Goal: Communication & Community: Answer question/provide support

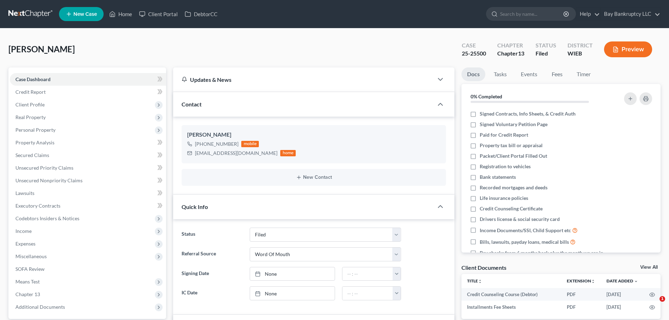
select select "2"
select select "0"
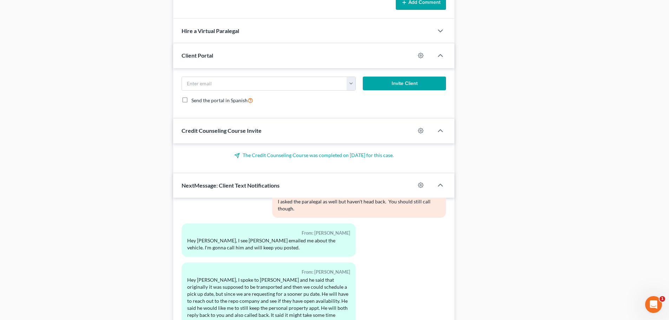
scroll to position [527, 0]
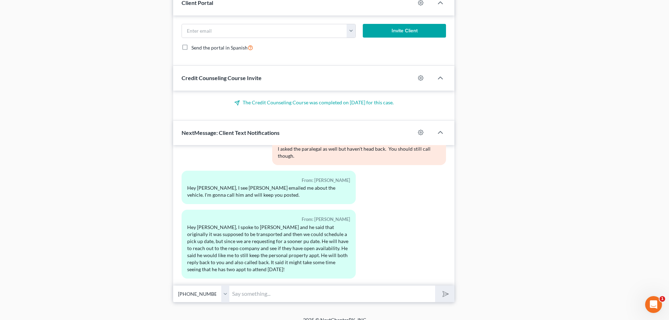
click at [246, 293] on input "text" at bounding box center [332, 293] width 206 height 17
type input "Awesome! Yeah, I don't know why they would want to transfer it if they don't ha…"
click at [451, 294] on button "submit" at bounding box center [444, 294] width 19 height 17
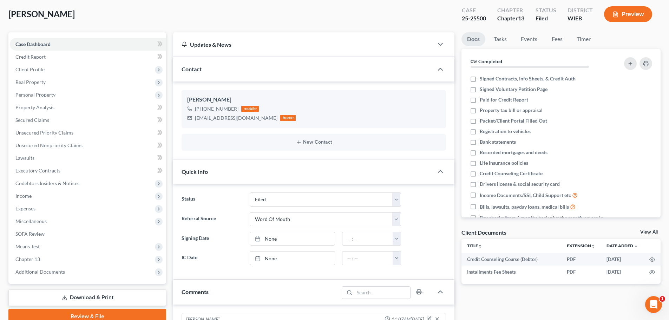
scroll to position [0, 0]
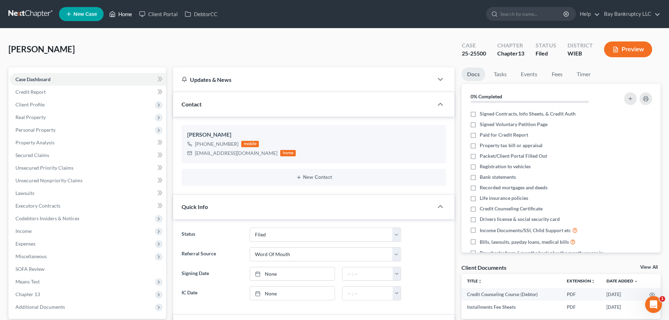
click at [129, 15] on link "Home" at bounding box center [121, 14] width 30 height 13
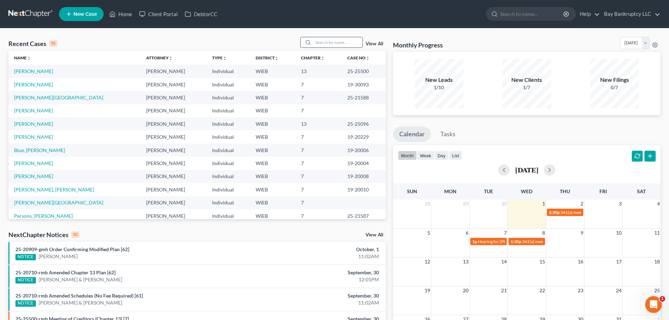
click at [326, 41] on input "search" at bounding box center [337, 42] width 49 height 10
type input "[PERSON_NAME]"
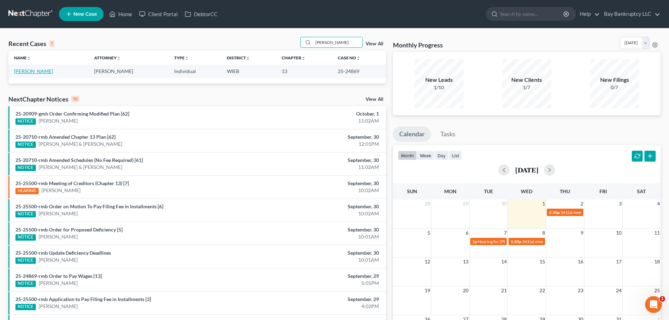
click at [25, 71] on link "[PERSON_NAME]" at bounding box center [33, 71] width 39 height 6
select select "0"
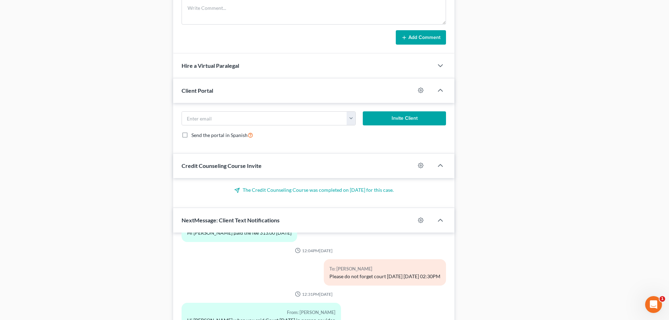
scroll to position [599, 0]
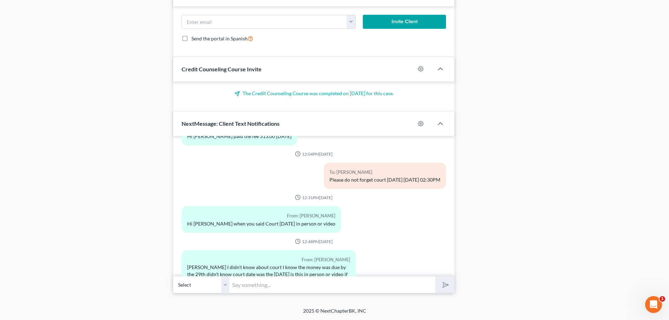
click at [243, 287] on input "text" at bounding box center [332, 284] width 206 height 17
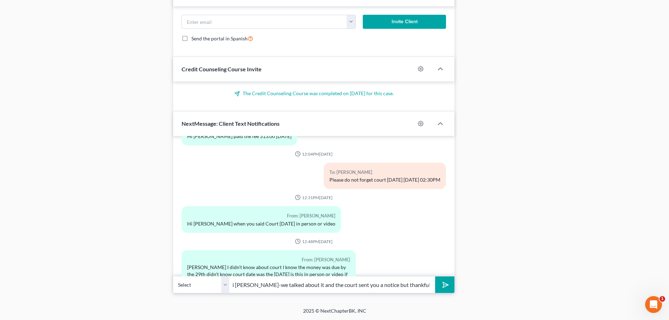
scroll to position [0, 8]
type input "Hi [PERSON_NAME]-we talked about it and the court sent you a notice but thankfu…"
click at [444, 286] on polygon "submit" at bounding box center [444, 285] width 8 height 8
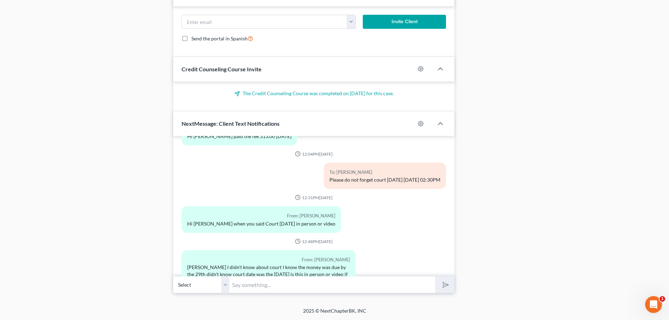
scroll to position [2823, 0]
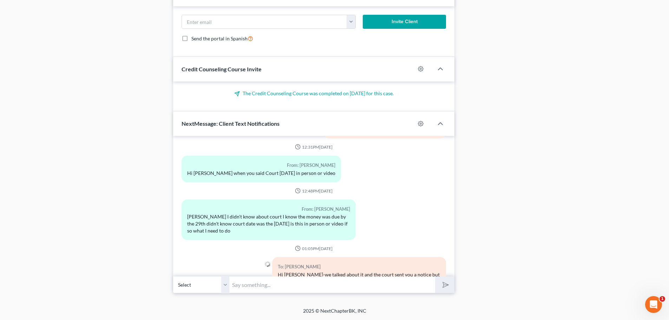
click at [420, 287] on input "text" at bounding box center [332, 284] width 206 height 17
type input "I will email you a copy of the notice"
click at [436, 282] on button "submit" at bounding box center [444, 284] width 19 height 17
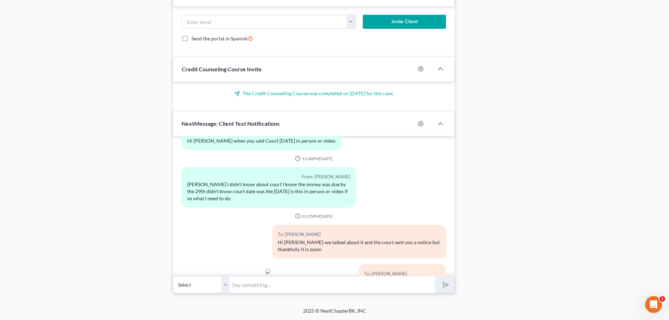
click at [325, 291] on input "text" at bounding box center [332, 284] width 206 height 17
type input "make sure you practice with zoom if its been awhile since you used it"
click at [442, 284] on icon "submit" at bounding box center [444, 285] width 10 height 10
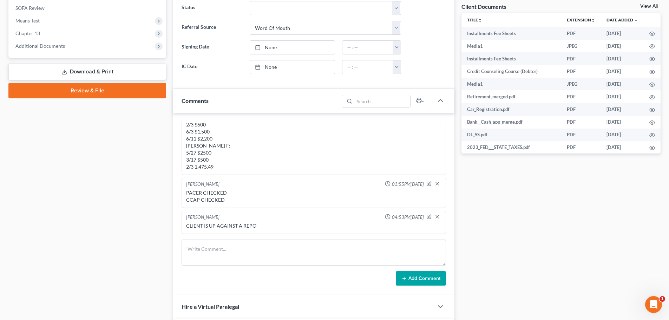
scroll to position [177, 0]
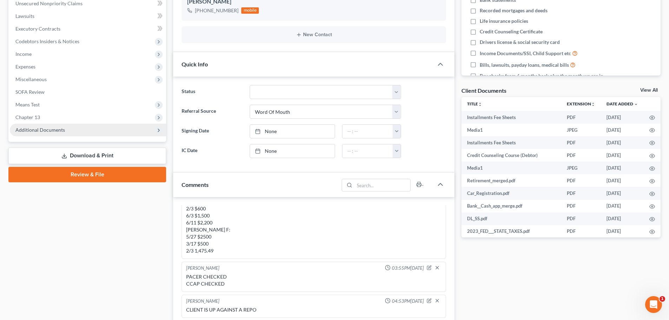
click at [41, 133] on span "Additional Documents" at bounding box center [88, 130] width 156 height 13
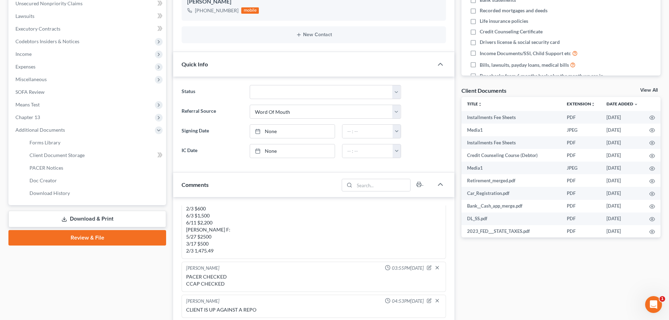
scroll to position [2887, 0]
click at [47, 171] on link "PACER Notices" at bounding box center [95, 168] width 142 height 13
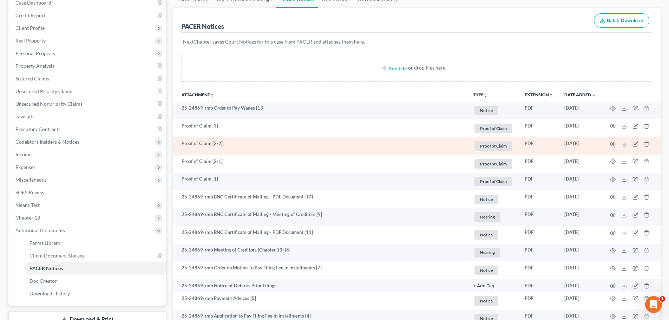
scroll to position [105, 0]
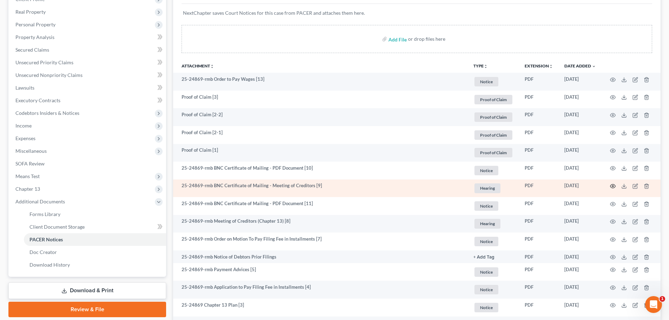
click at [614, 185] on icon "button" at bounding box center [613, 186] width 6 height 6
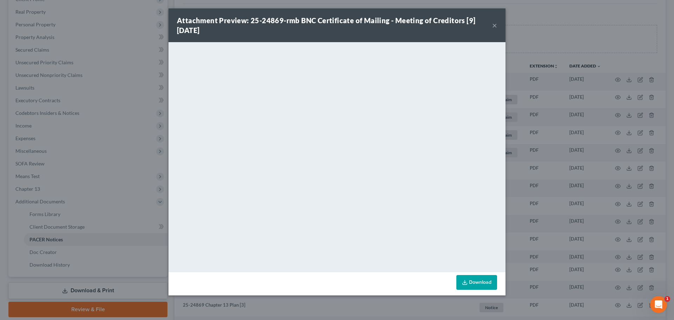
click at [466, 279] on link "Download" at bounding box center [477, 282] width 41 height 15
click at [112, 142] on div "Attachment Preview: 25-24869-rmb BNC Certificate of Mailing - Meeting of Credit…" at bounding box center [337, 160] width 674 height 320
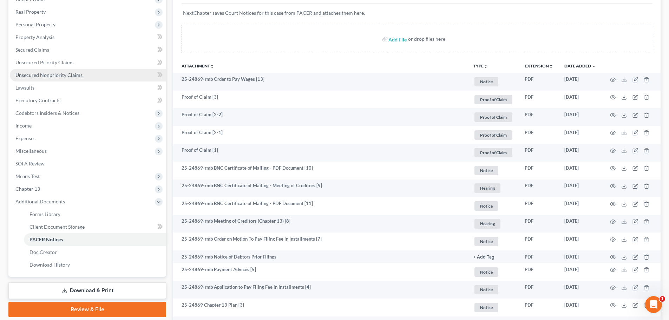
scroll to position [0, 0]
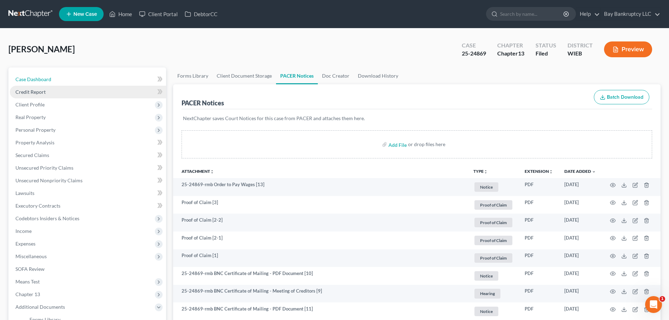
drag, startPoint x: 49, startPoint y: 75, endPoint x: 57, endPoint y: 86, distance: 13.4
click at [49, 75] on link "Case Dashboard" at bounding box center [88, 79] width 156 height 13
select select "0"
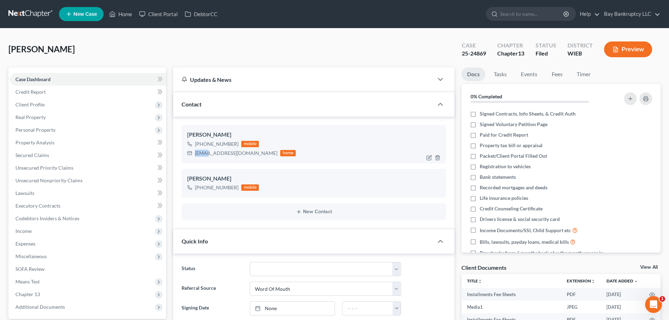
scroll to position [106, 0]
drag, startPoint x: 194, startPoint y: 155, endPoint x: 413, endPoint y: 318, distance: 272.9
click at [248, 156] on div "[EMAIL_ADDRESS][DOMAIN_NAME] home" at bounding box center [241, 153] width 109 height 9
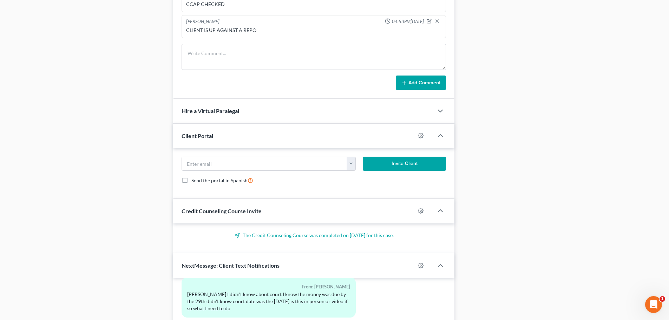
scroll to position [599, 0]
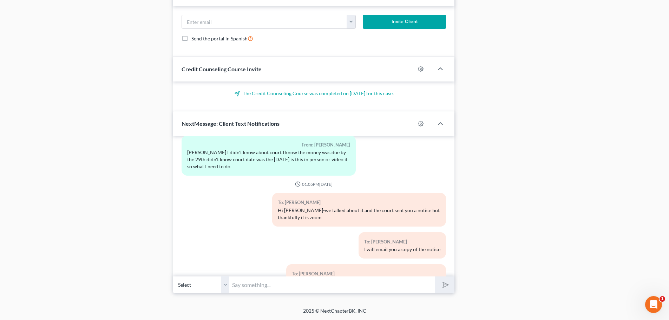
drag, startPoint x: 304, startPoint y: 258, endPoint x: 294, endPoint y: 273, distance: 17.9
drag, startPoint x: 294, startPoint y: 273, endPoint x: 238, endPoint y: 288, distance: 57.9
click at [266, 309] on div "2025 © NextChapterBK, INC" at bounding box center [335, 313] width 400 height 13
click at [255, 281] on input "text" at bounding box center [332, 284] width 206 height 17
click at [255, 286] on input "text" at bounding box center [332, 284] width 206 height 17
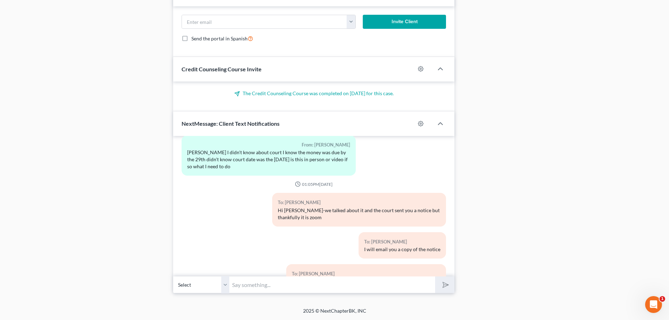
click at [238, 288] on input "text" at bounding box center [332, 284] width 206 height 17
type input "I just emailed it over"
click at [441, 282] on icon "submit" at bounding box center [444, 284] width 7 height 7
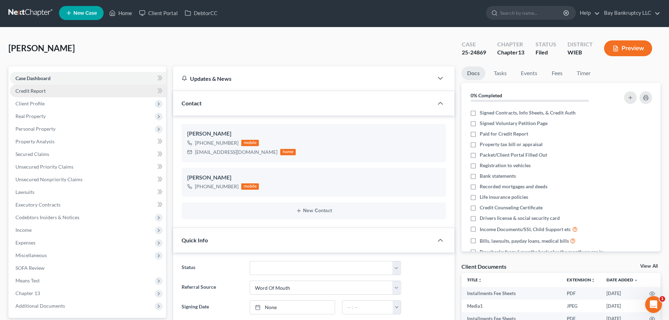
scroll to position [0, 0]
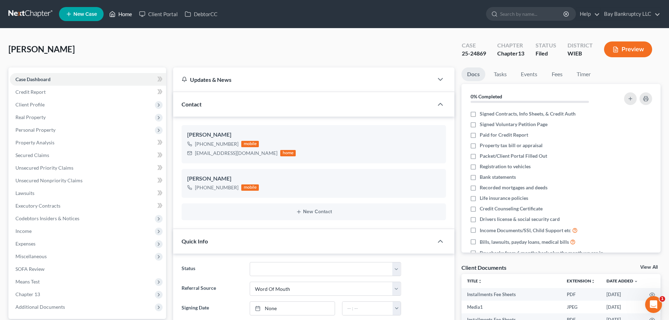
click at [127, 11] on link "Home" at bounding box center [121, 14] width 30 height 13
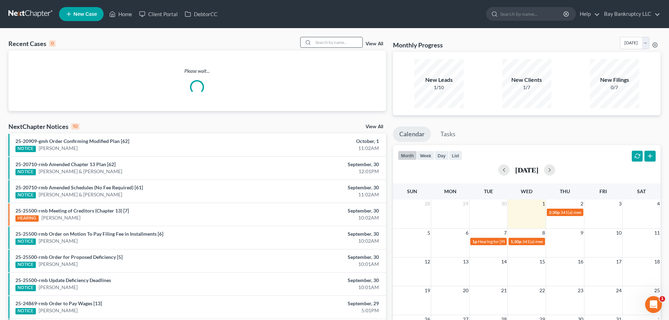
click at [357, 46] on input "search" at bounding box center [337, 42] width 49 height 10
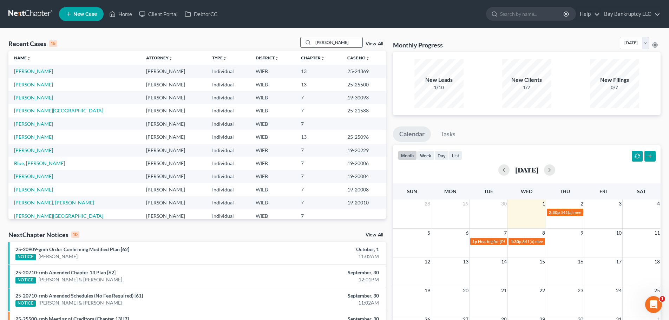
type input "[PERSON_NAME]"
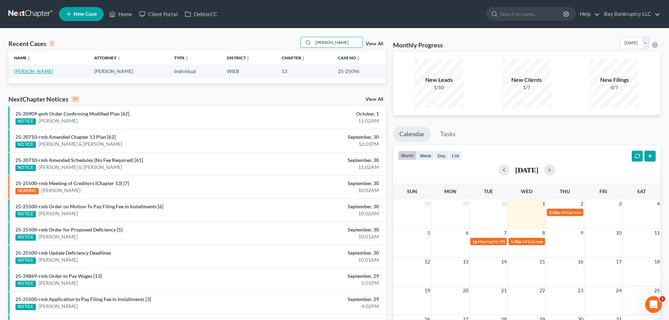
click at [36, 70] on link "[PERSON_NAME]" at bounding box center [33, 71] width 39 height 6
select select "0"
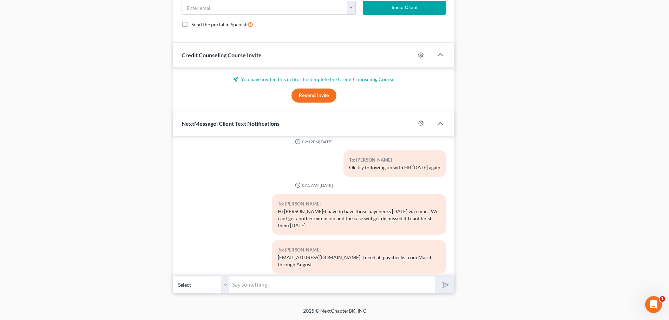
scroll to position [3899, 0]
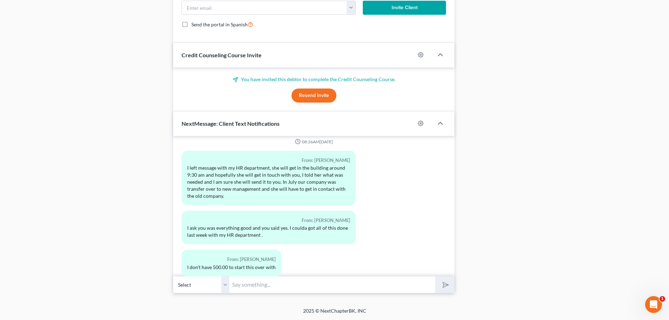
click at [273, 285] on input "text" at bounding box center [332, 284] width 206 height 17
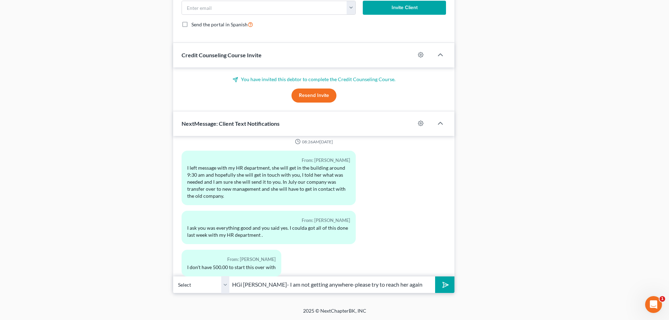
click at [243, 285] on input "HGi [PERSON_NAME]- I am not getting anywhere-please try to reach her again" at bounding box center [332, 284] width 206 height 17
click at [240, 285] on input "HGi [PERSON_NAME]- I am not getting anywhere-please try to reach her again" at bounding box center [332, 284] width 206 height 17
click at [406, 283] on input "Hi [PERSON_NAME]- I am not getting anywhere-please try to reach her again" at bounding box center [332, 284] width 206 height 17
type input "Hi [PERSON_NAME]- I am not getting anywhere-please try to reach her again."
click at [443, 286] on icon "submit" at bounding box center [444, 285] width 10 height 10
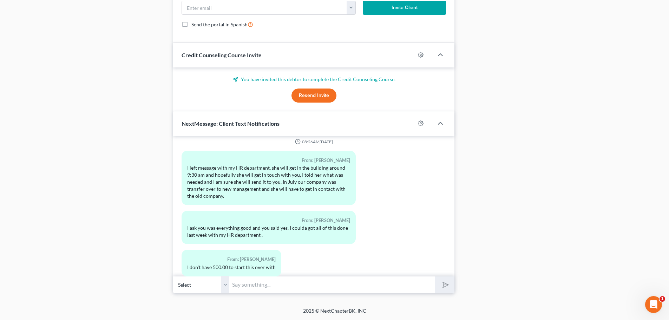
scroll to position [3942, 0]
